Goal: Information Seeking & Learning: Learn about a topic

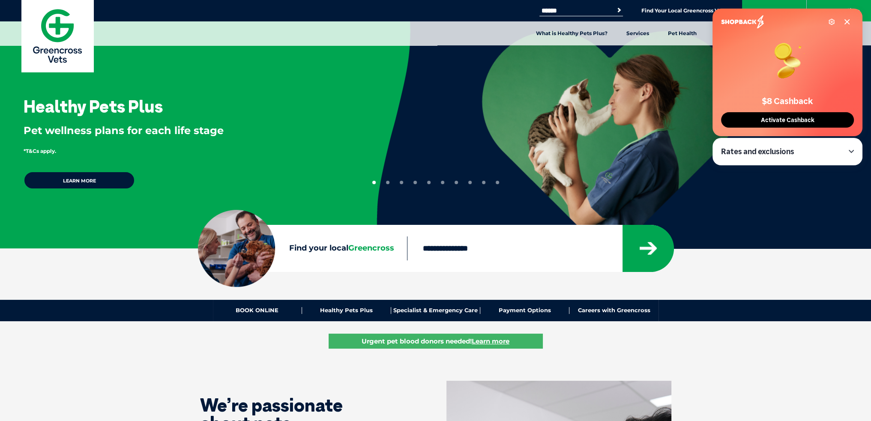
click at [847, 18] on icon at bounding box center [847, 21] width 7 height 7
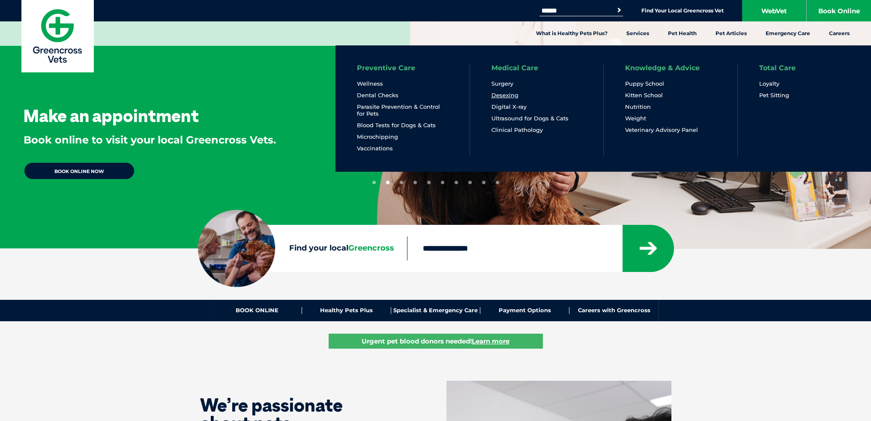
click at [503, 95] on link "Desexing" at bounding box center [504, 95] width 27 height 7
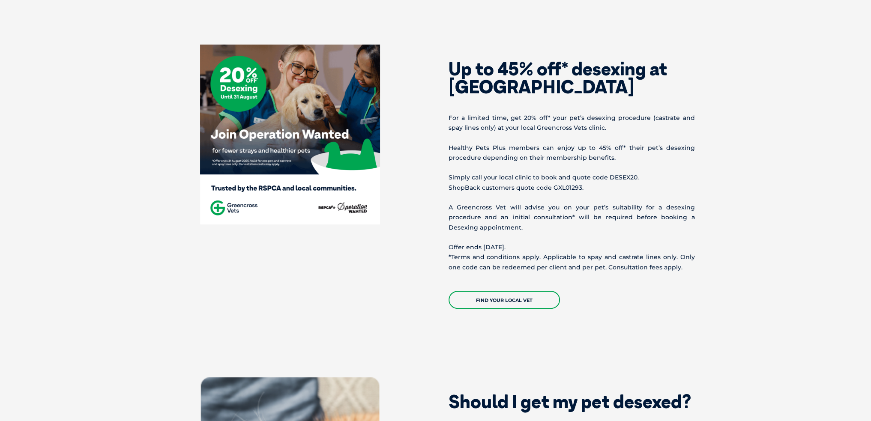
scroll to position [414, 0]
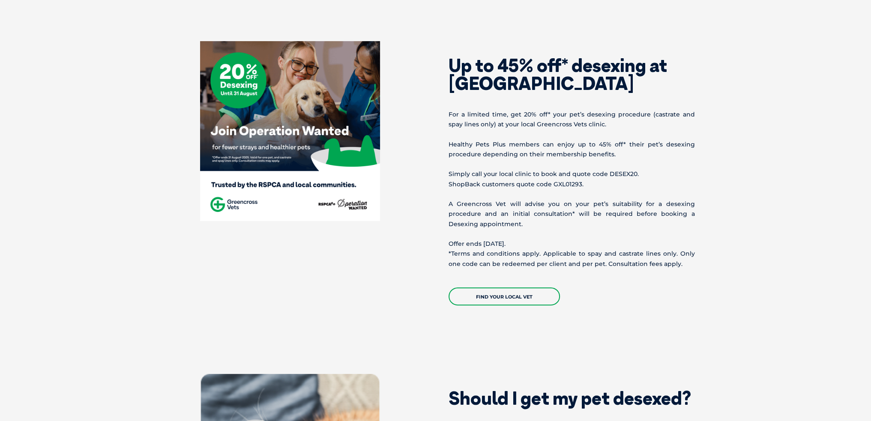
drag, startPoint x: 535, startPoint y: 241, endPoint x: 576, endPoint y: 250, distance: 42.1
click at [482, 243] on p "Offer ends [DATE]. *Terms and conditions apply. Applicable to spay and castrate…" at bounding box center [572, 254] width 246 height 30
click at [704, 260] on div "Up to 45% off* desexing at [GEOGRAPHIC_DATA] For a limited time, get 20% off* y…" at bounding box center [573, 173] width 274 height 264
